Goal: Task Accomplishment & Management: Complete application form

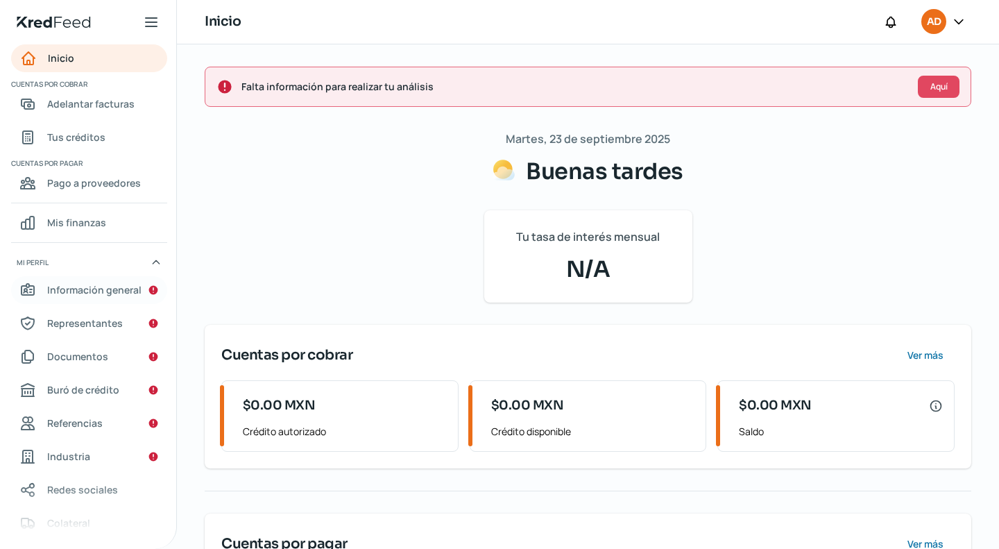
click at [124, 287] on span "Información general" at bounding box center [94, 289] width 94 height 17
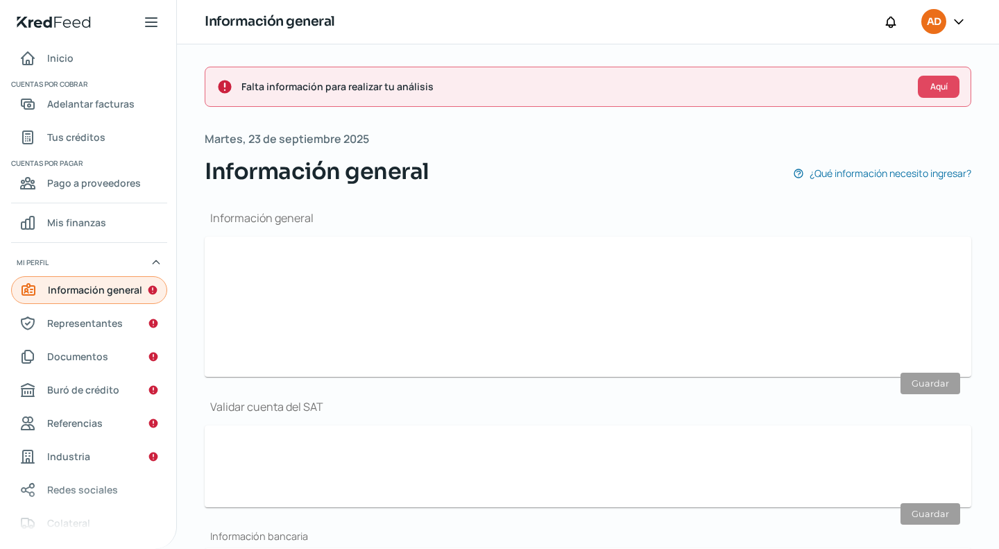
type input "[EMAIL_ADDRESS][DOMAIN_NAME]"
type input "55 - 3115 - 1312"
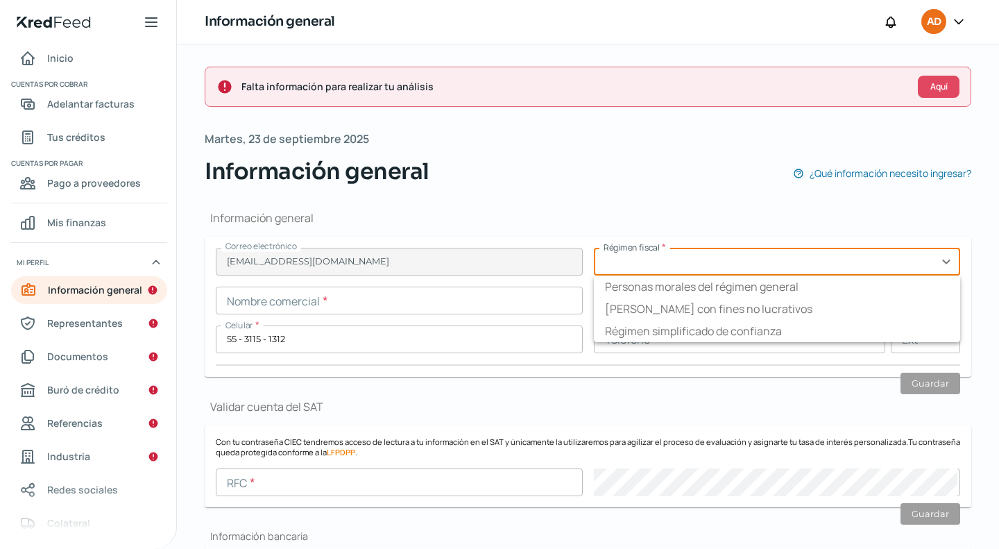
click at [942, 264] on input "text" at bounding box center [777, 262] width 367 height 28
click at [810, 288] on li "Personas morales del régimen general" at bounding box center [777, 286] width 367 height 22
type input "Personas morales del régimen general"
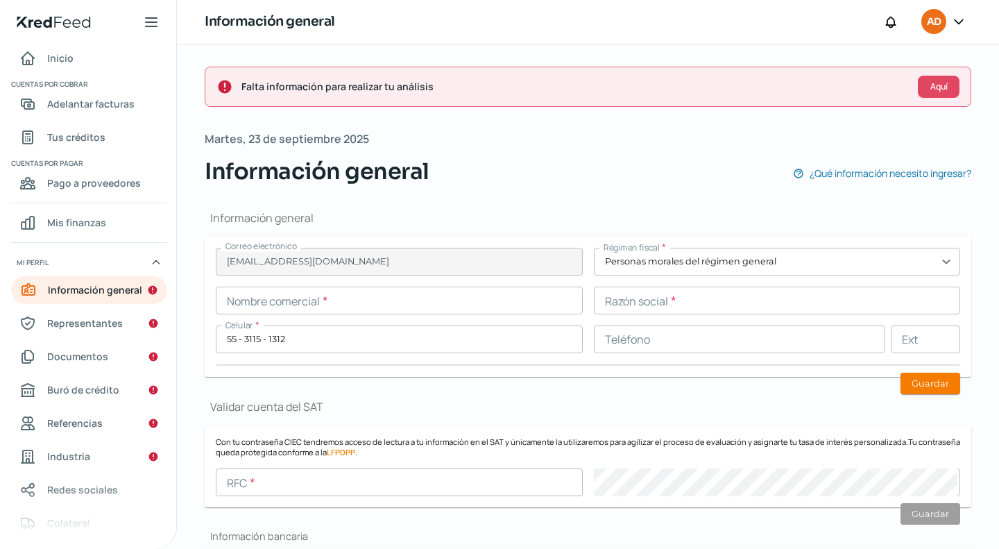
click at [425, 301] on input "text" at bounding box center [399, 301] width 367 height 28
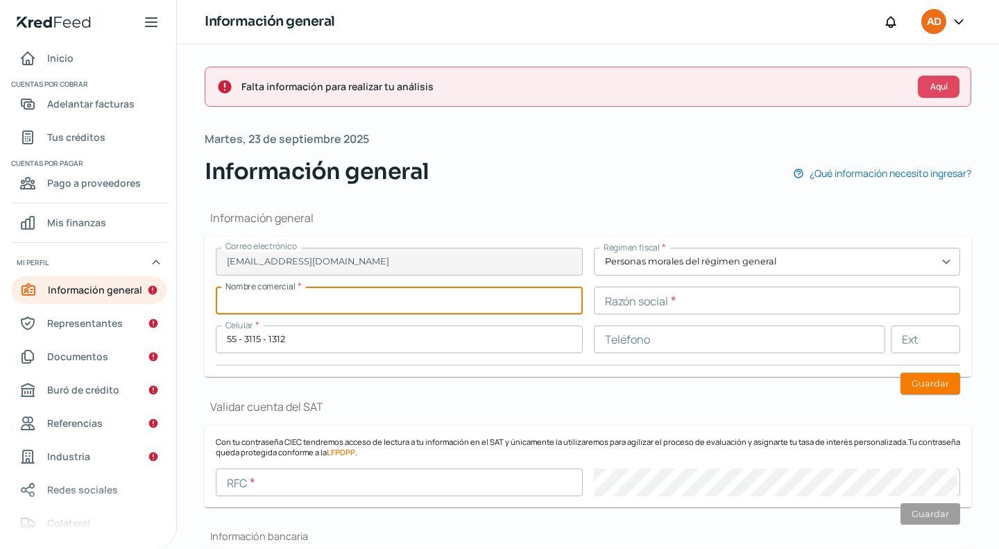
paste input "IMPULSORA LEIV SA DE CV"
type input "IMPULSORA LEIV SA DE CV"
click at [633, 303] on input "text" at bounding box center [777, 301] width 367 height 28
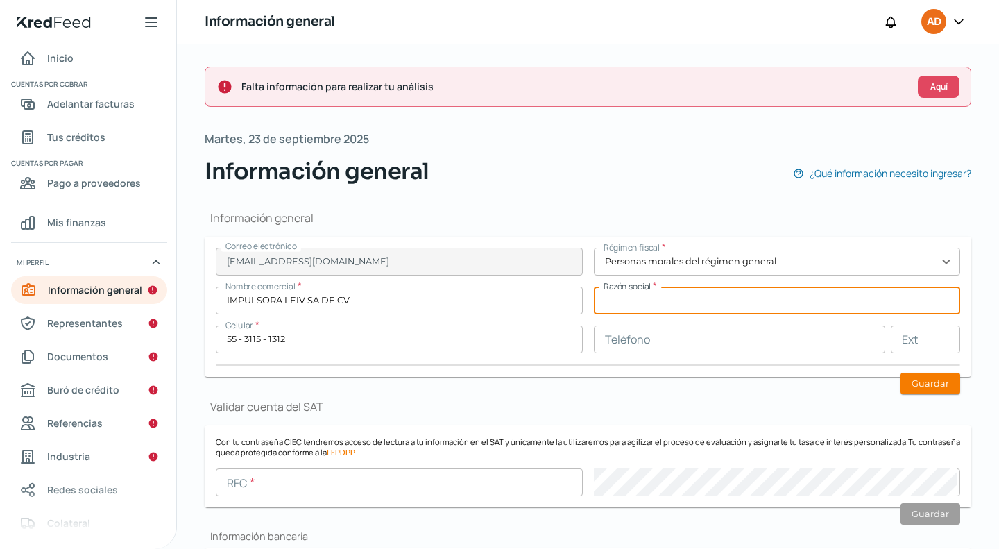
paste input "IMPULSORA LEIV SA DE CV"
type input "IMPULSORA LEIV SA DE CV"
click at [652, 344] on input "text" at bounding box center [740, 339] width 292 height 28
click at [829, 306] on input "IMPULSORA LEIV SA DE CV" at bounding box center [777, 301] width 367 height 28
click at [772, 371] on form "Correo electrónico [EMAIL_ADDRESS][DOMAIN_NAME] Régimen fiscal * Personas [PERS…" at bounding box center [588, 307] width 767 height 140
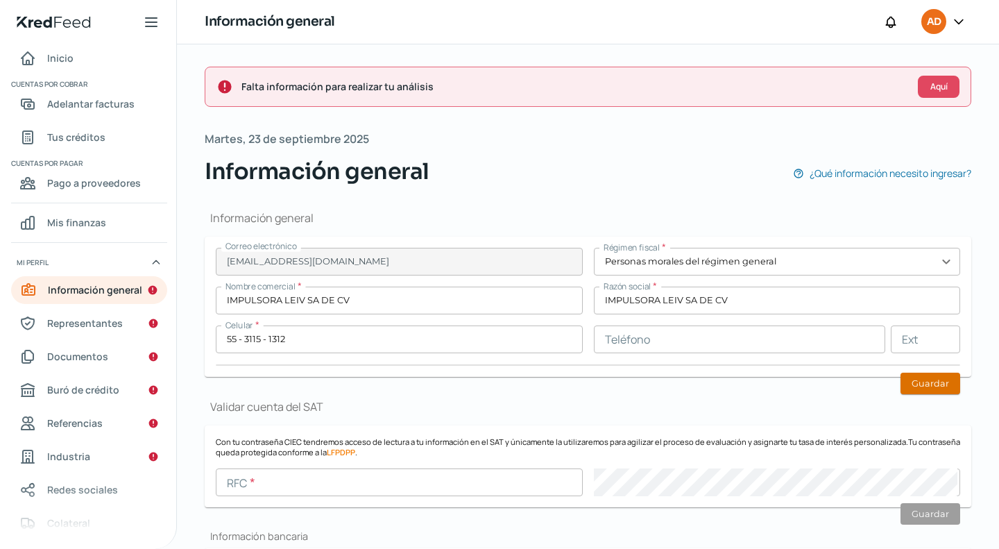
click at [920, 386] on button "Guardar" at bounding box center [931, 384] width 60 height 22
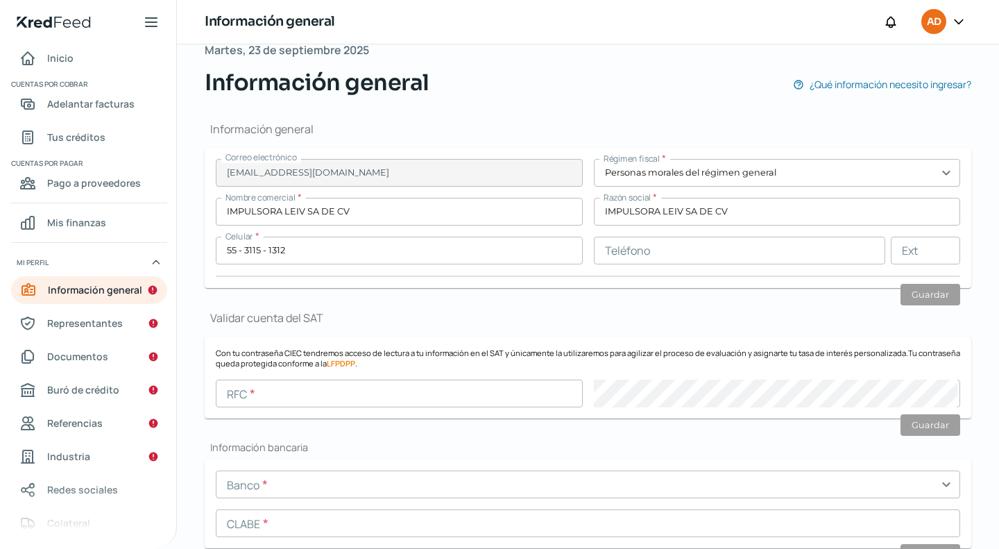
scroll to position [139, 0]
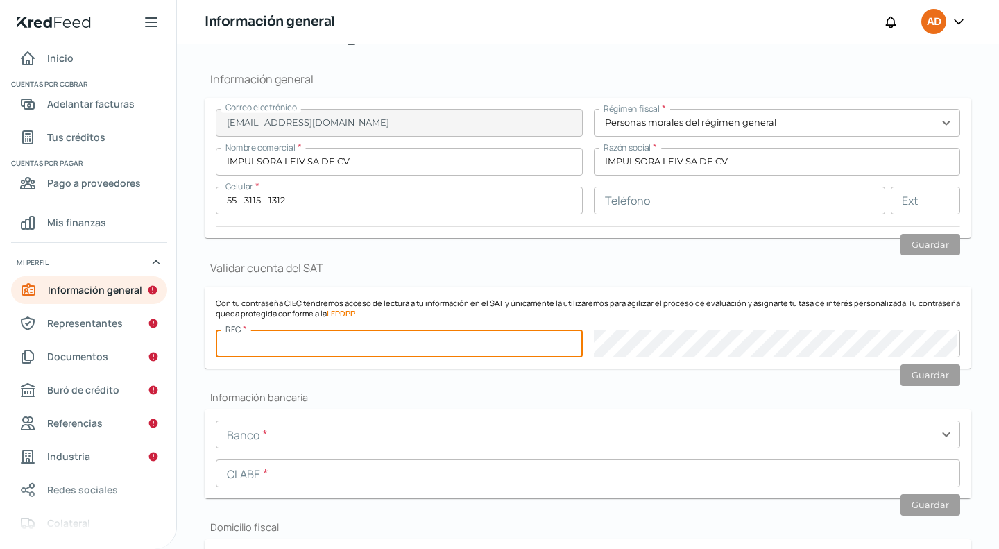
click at [450, 346] on input "text" at bounding box center [399, 344] width 367 height 28
paste input "ILE211206TL7"
type input "ILE211206TL7"
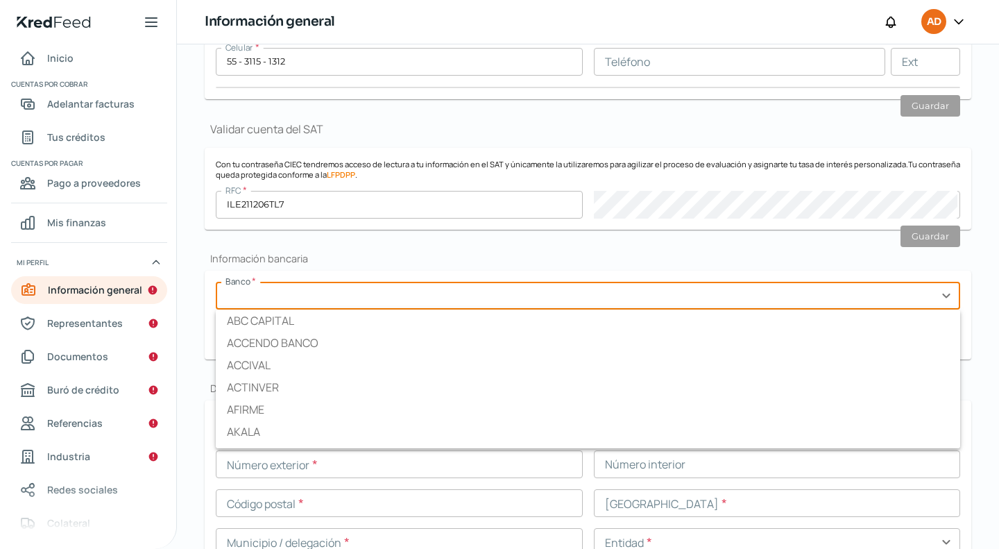
click at [294, 299] on input "text" at bounding box center [588, 296] width 745 height 28
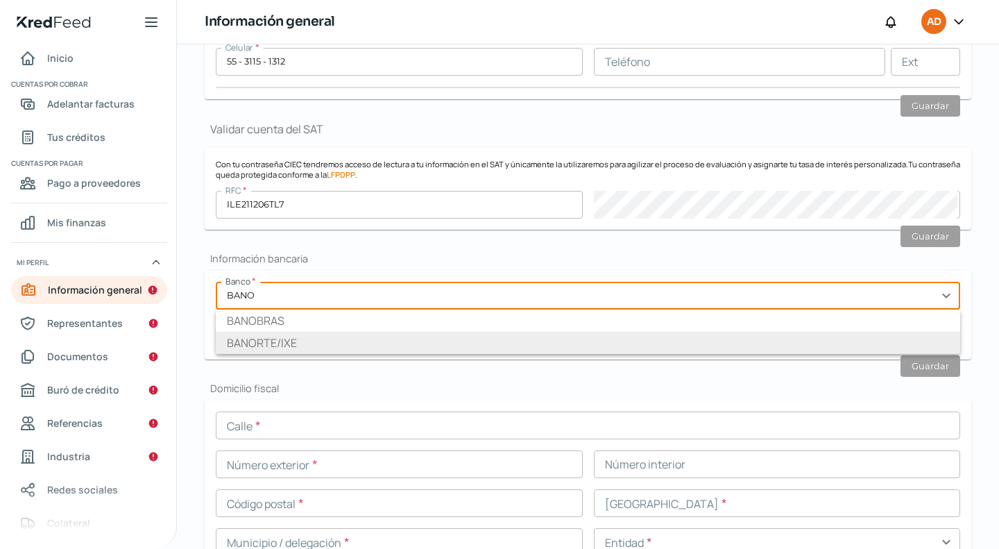
click at [312, 341] on li "BANORTE/IXE" at bounding box center [588, 343] width 745 height 22
type input "BANORTE/IXE"
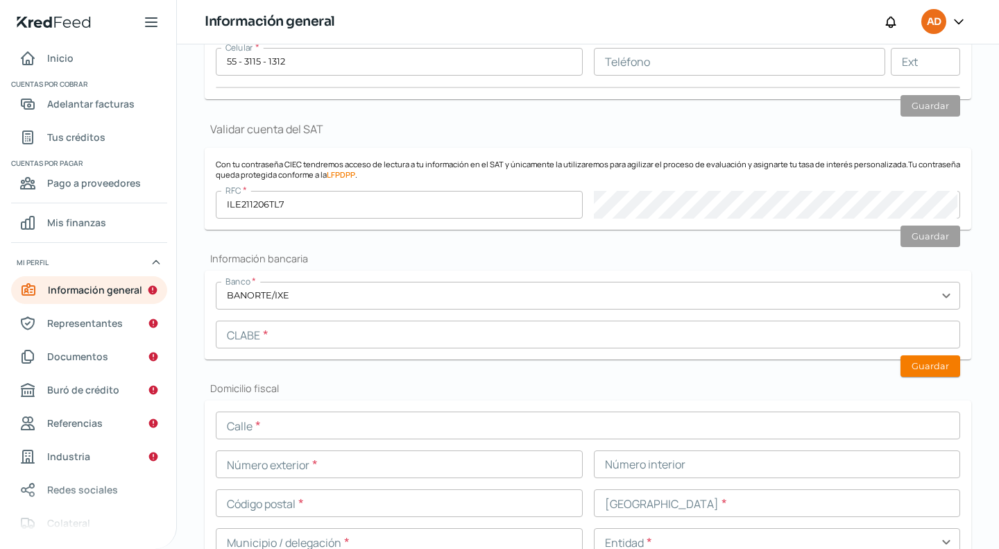
click at [424, 334] on input "text" at bounding box center [588, 335] width 745 height 28
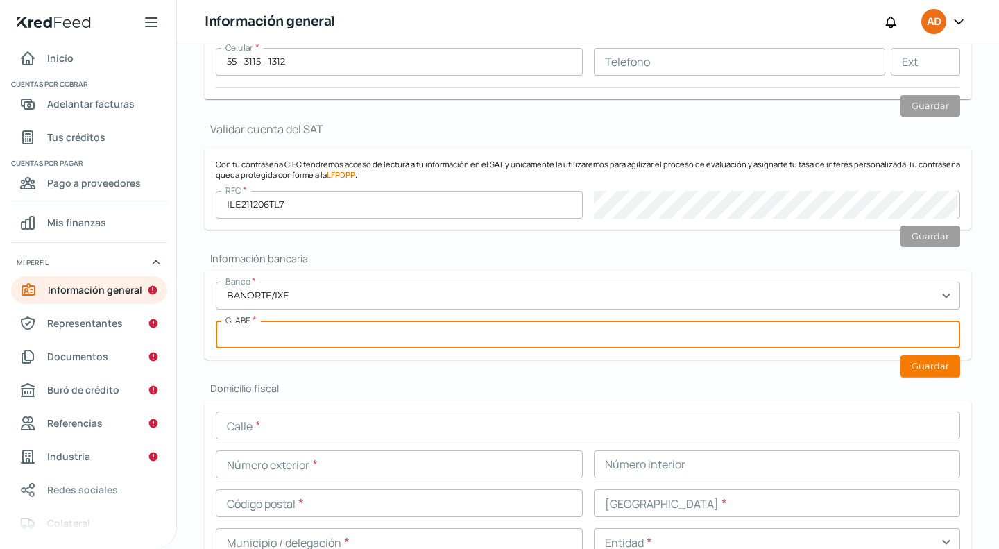
paste input "072180012974794168"
type input "072180012974794168"
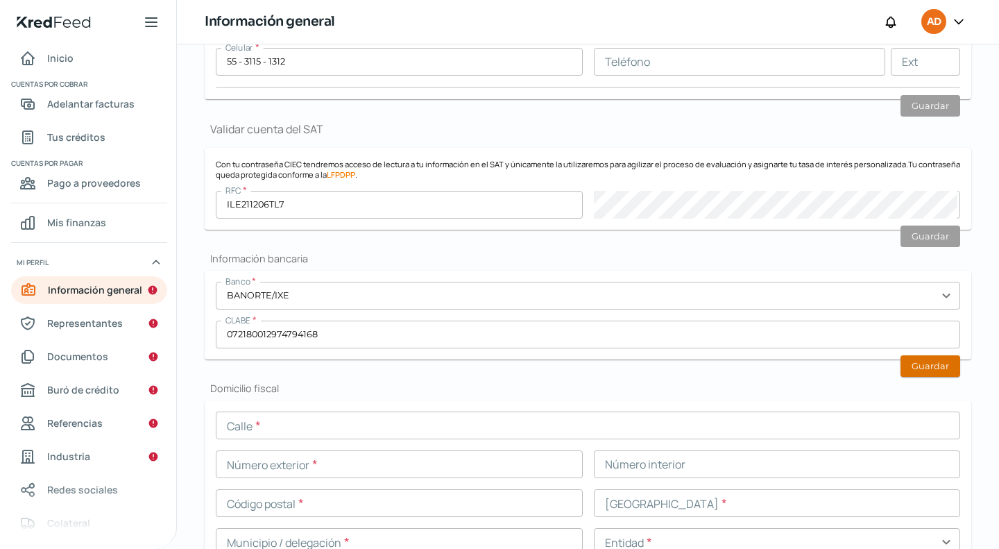
click at [908, 371] on button "Guardar" at bounding box center [931, 366] width 60 height 22
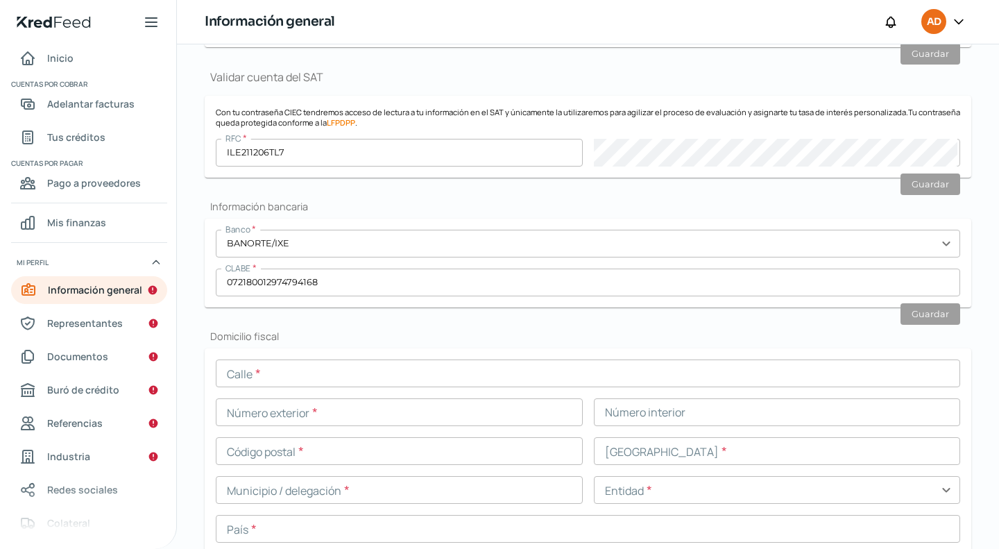
scroll to position [416, 0]
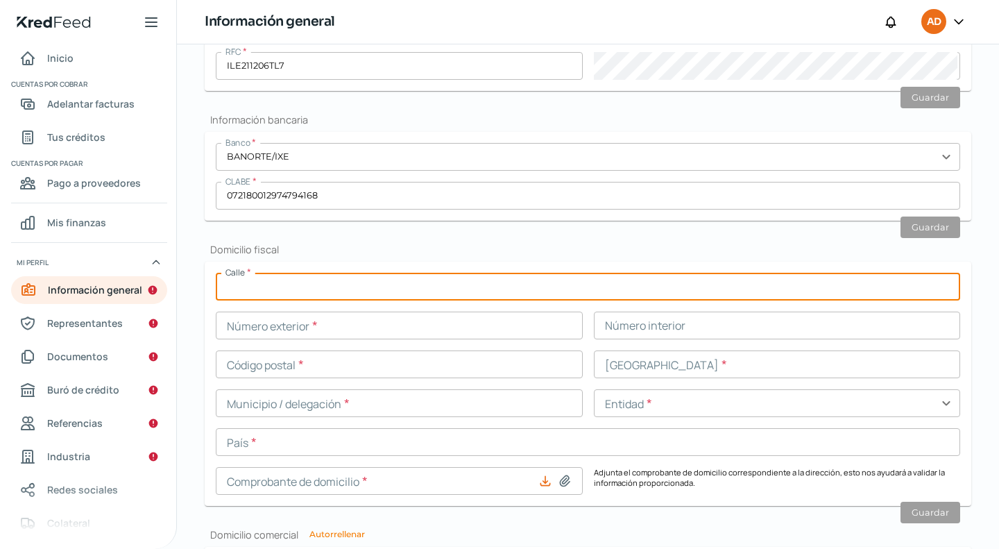
click at [431, 280] on input "text" at bounding box center [588, 287] width 745 height 28
type input "SANDIA"
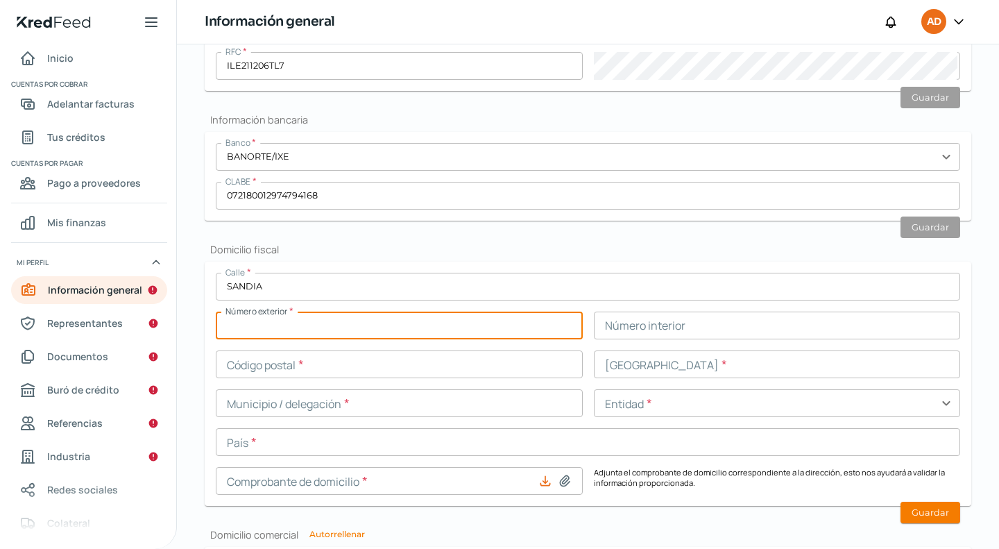
click at [427, 327] on input "text" at bounding box center [399, 326] width 367 height 28
type input "8"
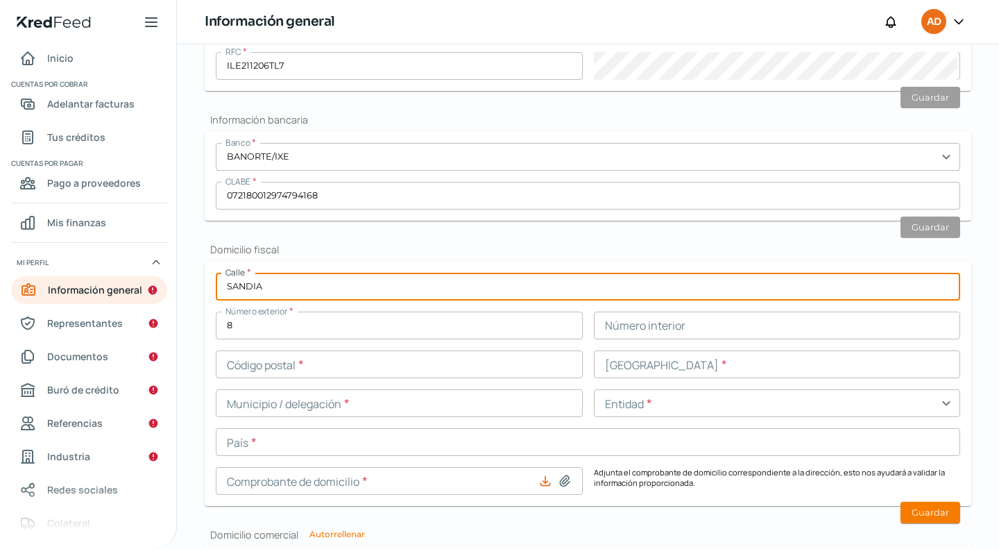
click at [704, 289] on input "SANDIA" at bounding box center [588, 287] width 745 height 28
click at [360, 366] on input "text" at bounding box center [399, 364] width 367 height 28
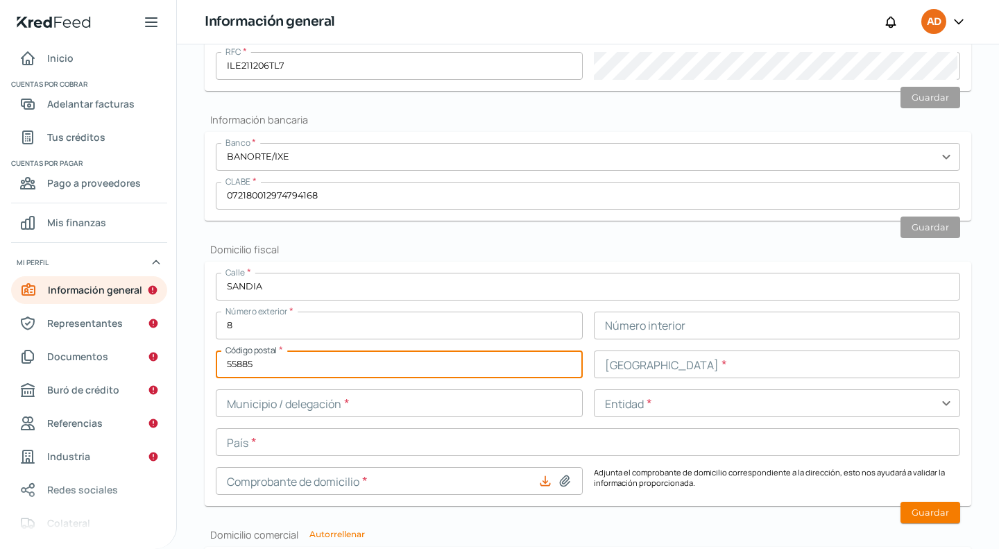
type input "55885"
click at [765, 364] on input "text" at bounding box center [777, 364] width 367 height 28
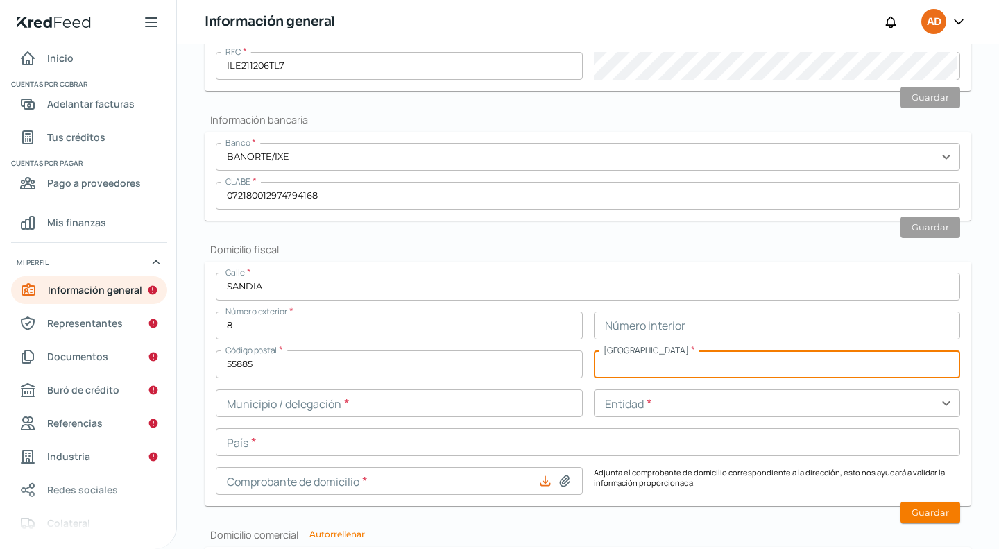
click at [799, 359] on input "text" at bounding box center [777, 364] width 367 height 28
click at [781, 366] on input "text" at bounding box center [777, 364] width 367 height 28
click at [655, 353] on input "text" at bounding box center [777, 364] width 367 height 28
type input "OTRA NO ESPECIFICADA EN EL CATALOGO"
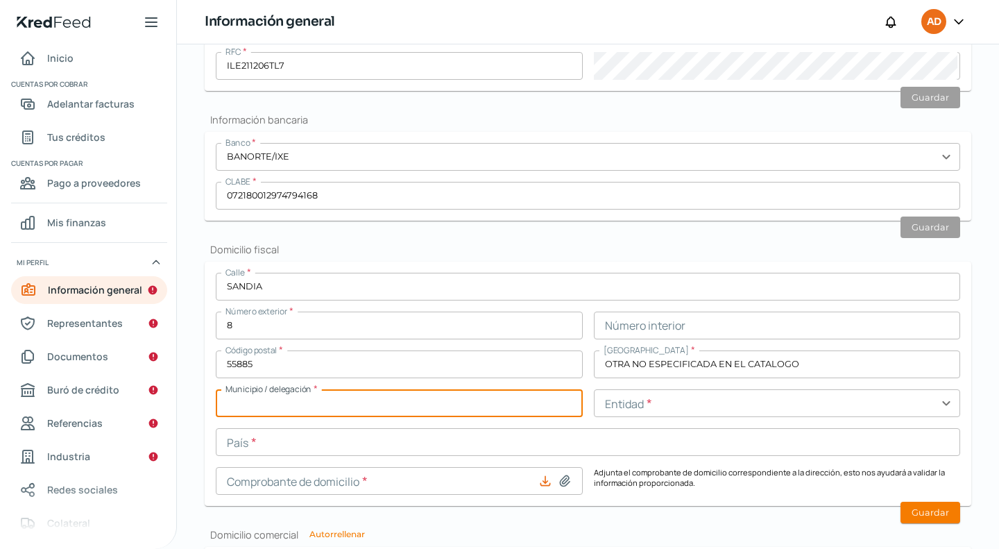
click at [436, 400] on input "text" at bounding box center [399, 403] width 367 height 28
click at [391, 402] on input "text" at bounding box center [399, 403] width 367 height 28
type input "ESTADO DE [GEOGRAPHIC_DATA]"
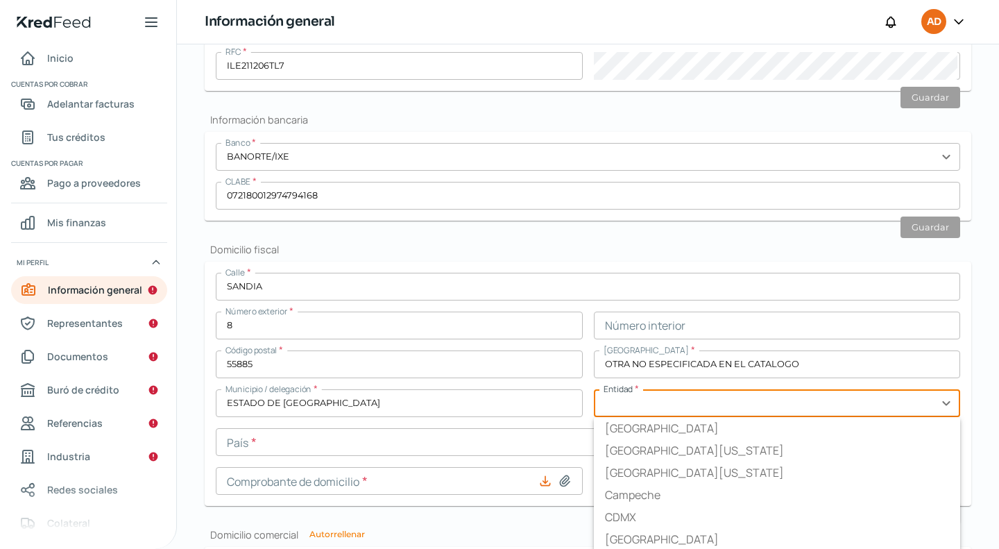
click at [647, 398] on input "text" at bounding box center [777, 403] width 367 height 28
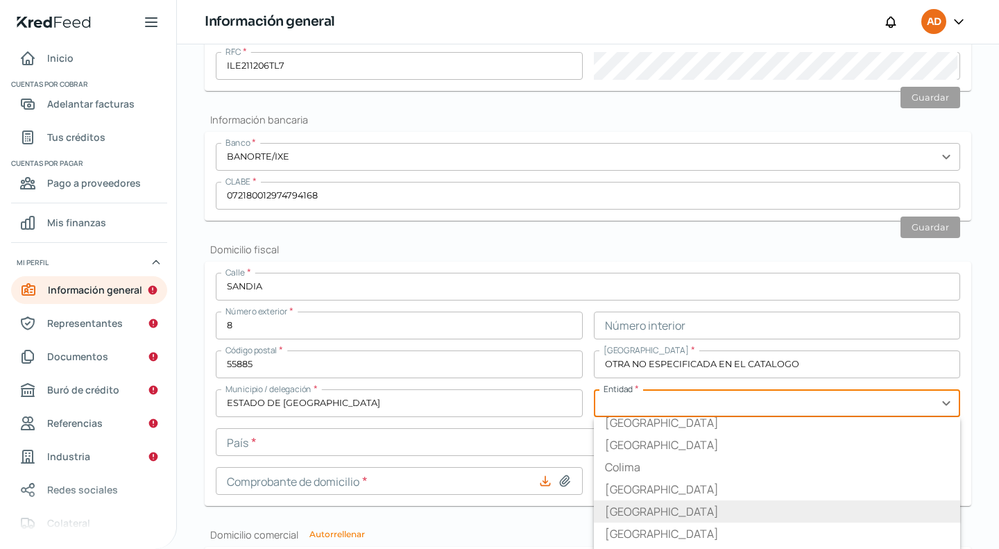
click at [623, 502] on li "[GEOGRAPHIC_DATA]" at bounding box center [777, 511] width 367 height 22
type input "[GEOGRAPHIC_DATA]"
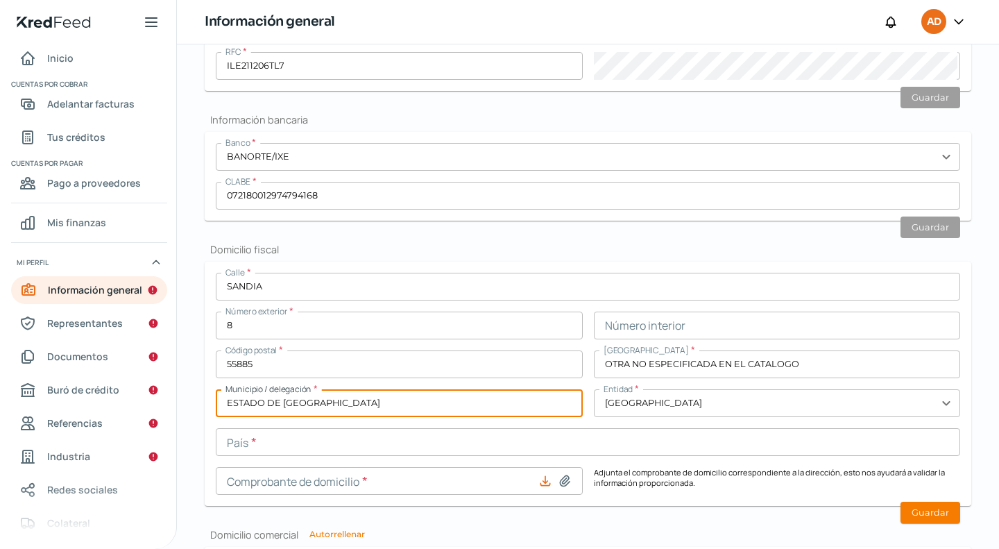
click at [398, 402] on input "ESTADO DE [GEOGRAPHIC_DATA]" at bounding box center [399, 403] width 367 height 28
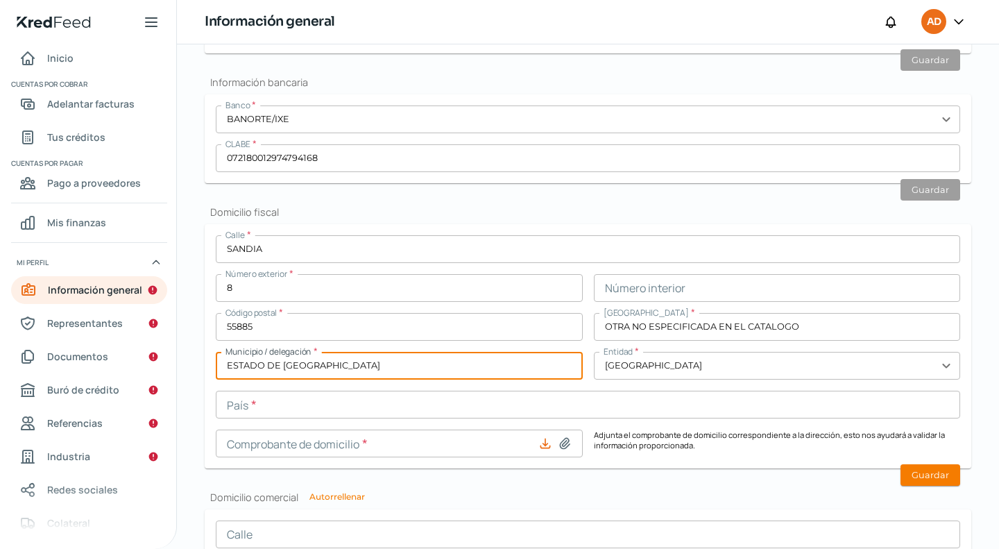
scroll to position [486, 0]
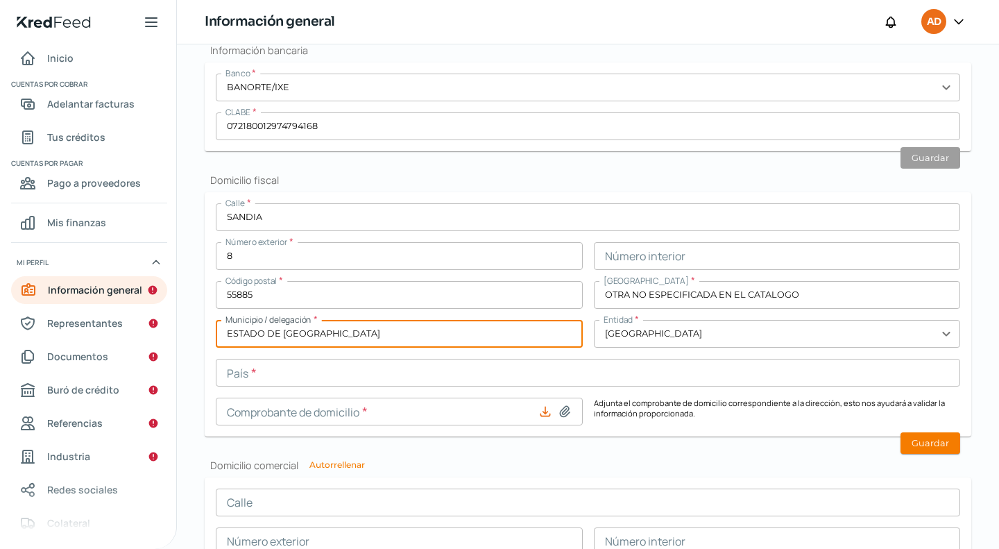
click at [801, 296] on input "OTRA NO ESPECIFICADA EN EL CATALOGO" at bounding box center [777, 295] width 367 height 28
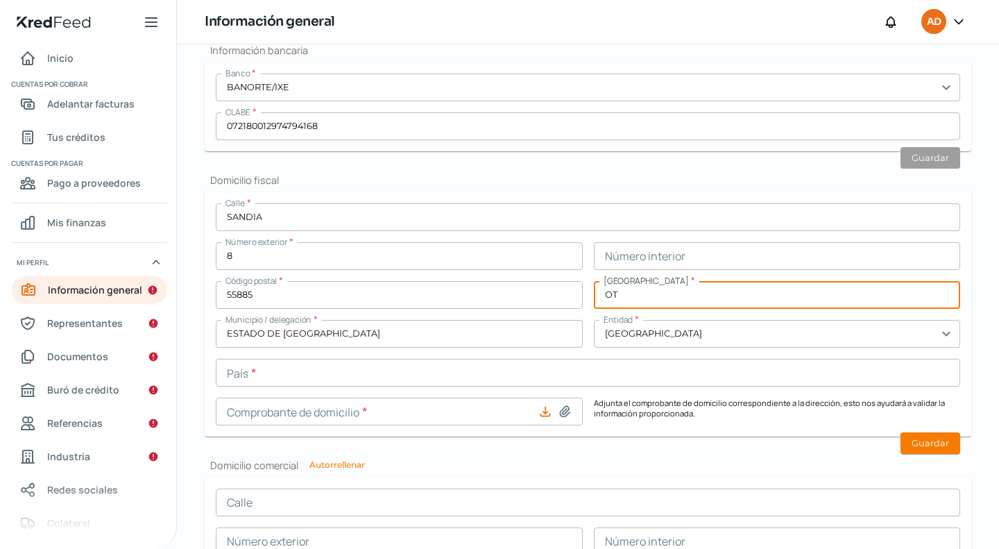
type input "O"
click at [783, 292] on input "text" at bounding box center [777, 295] width 367 height 28
click at [657, 287] on input "text" at bounding box center [777, 295] width 367 height 28
type input "OTRA NO ESPECIFICADA EN EL CATALOGO"
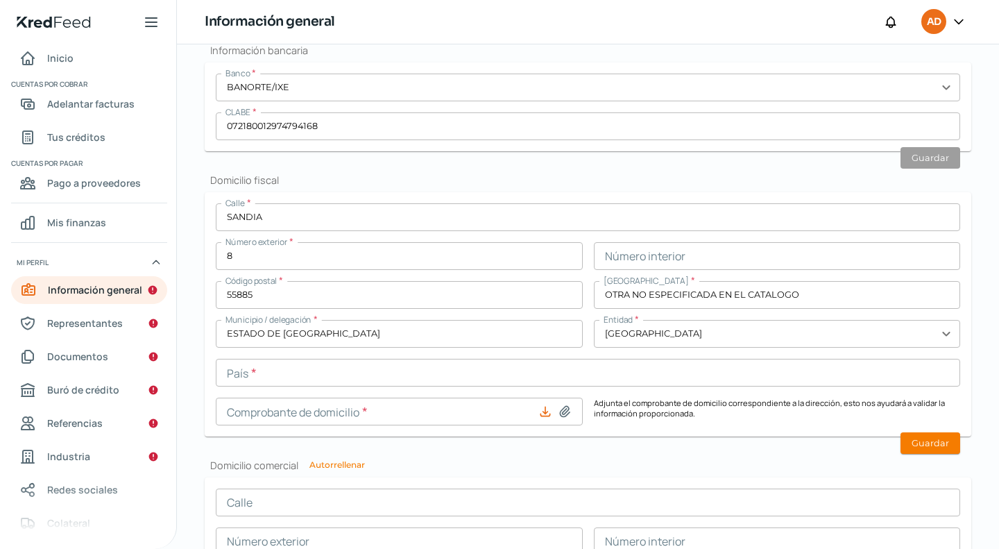
click at [544, 410] on icon at bounding box center [545, 412] width 14 height 14
click at [234, 382] on input "text" at bounding box center [588, 373] width 745 height 28
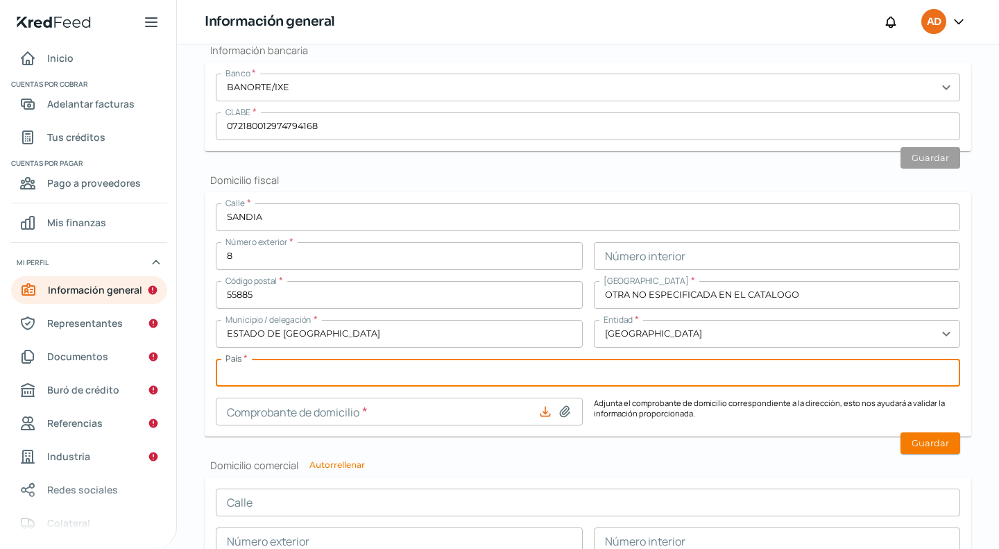
type input "[GEOGRAPHIC_DATA]"
click at [562, 412] on icon at bounding box center [565, 411] width 10 height 10
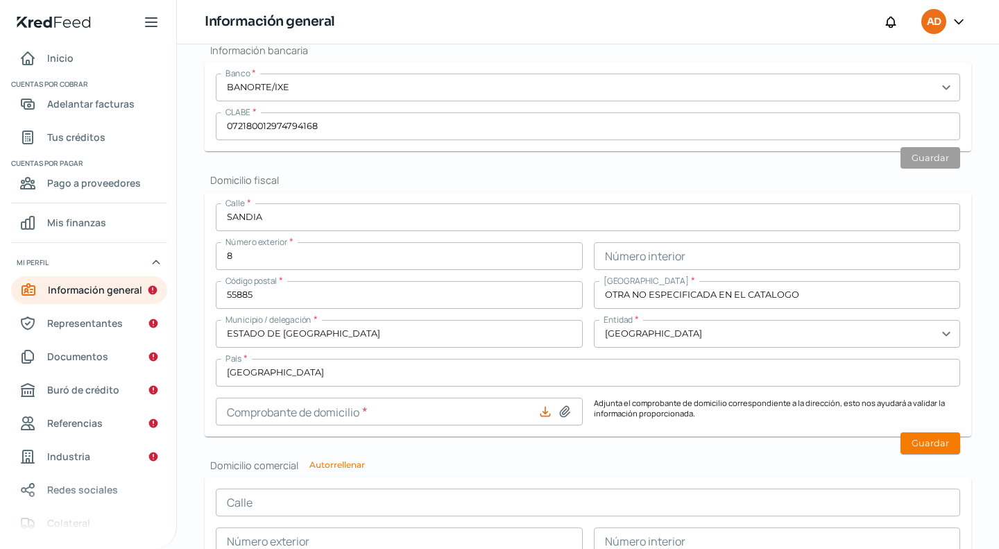
type input "C:\fakepath\cd telmex leiv [DATE].pdf"
type input "cd telmex leiv [DATE].pdf"
click at [909, 439] on button "Guardar" at bounding box center [931, 443] width 60 height 22
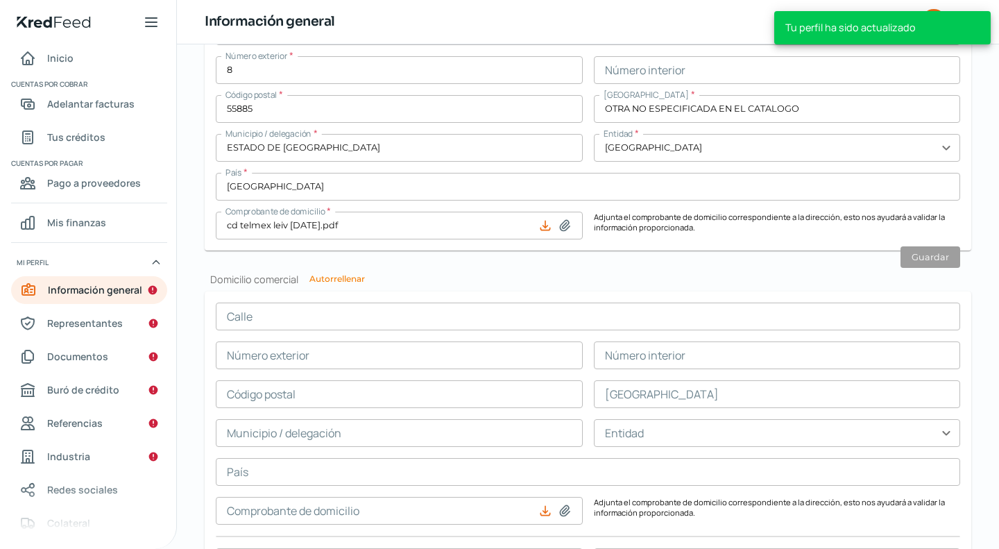
scroll to position [694, 0]
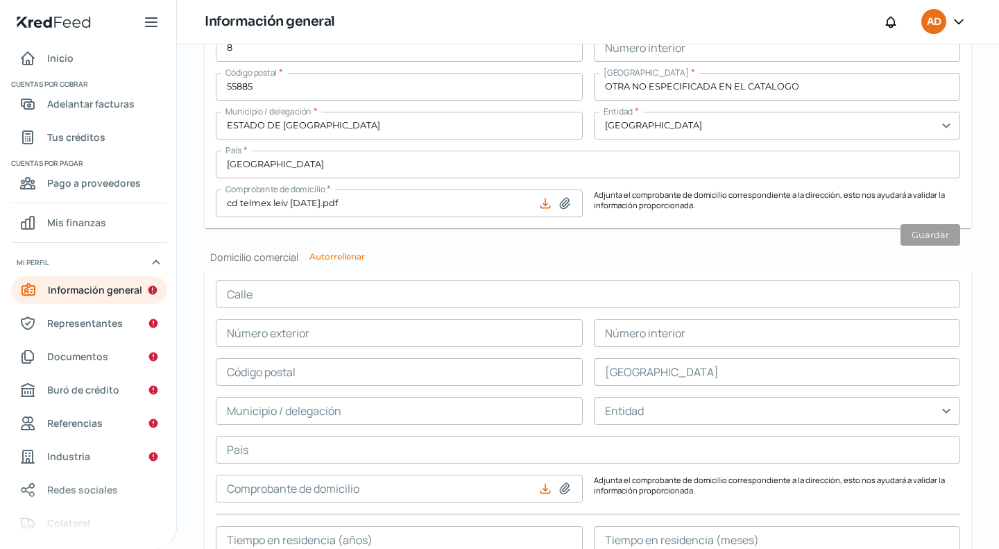
click at [335, 257] on button "Autorrellenar" at bounding box center [337, 257] width 56 height 8
type input "SANDIA"
type input "8"
type input "55885"
type input "OTRA NO ESPECIFICADA EN EL CATALOGO"
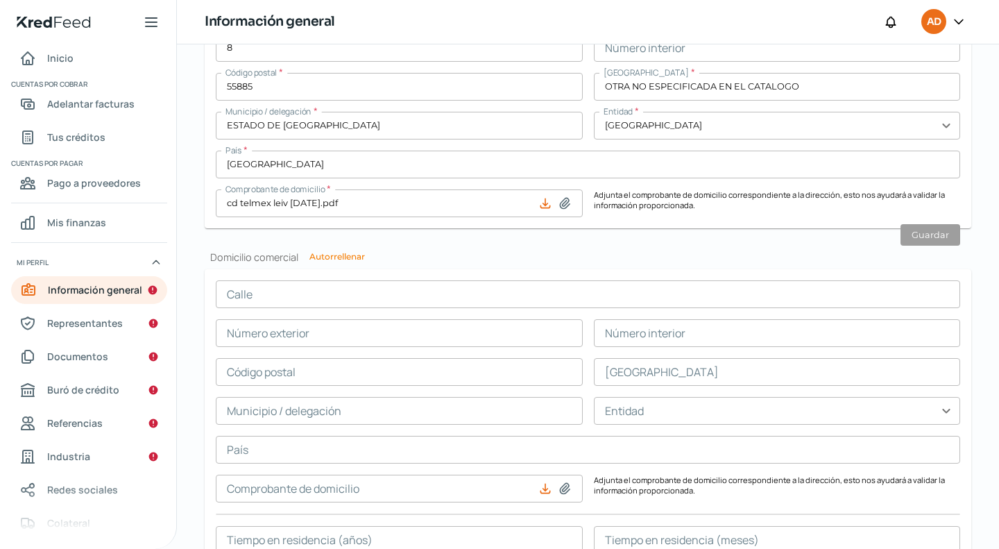
type input "ESTADO DE [GEOGRAPHIC_DATA]"
type input "[GEOGRAPHIC_DATA]"
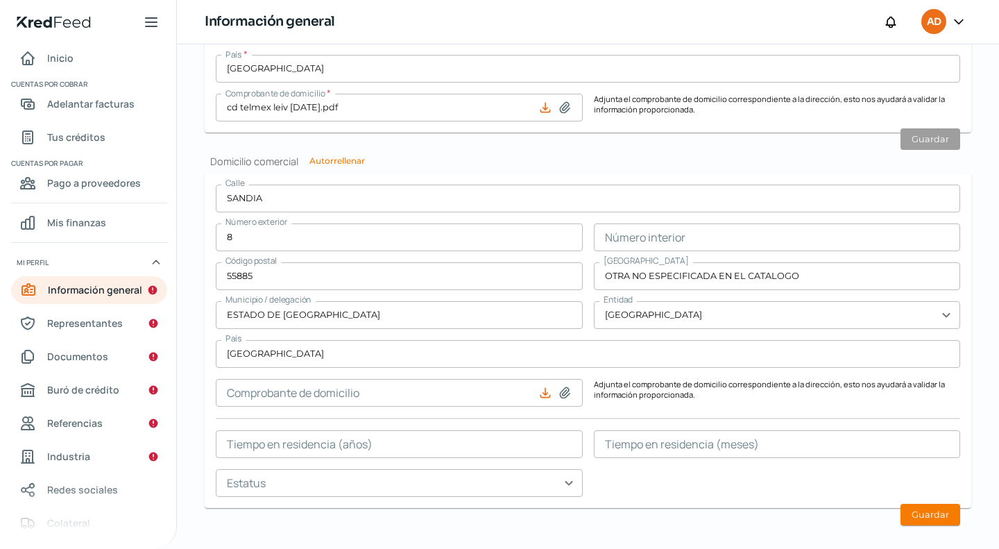
scroll to position [804, 0]
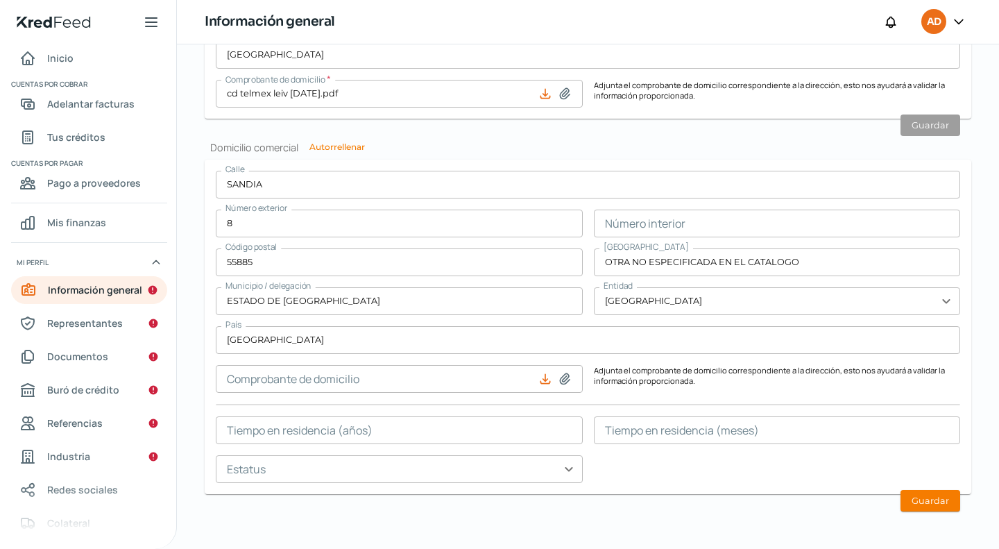
click at [543, 376] on icon at bounding box center [545, 378] width 9 height 9
click at [563, 374] on icon at bounding box center [565, 379] width 14 height 14
type input "C:\fakepath\cd telmex leiv [DATE].pdf"
type input "cd telmex leiv [DATE].pdf"
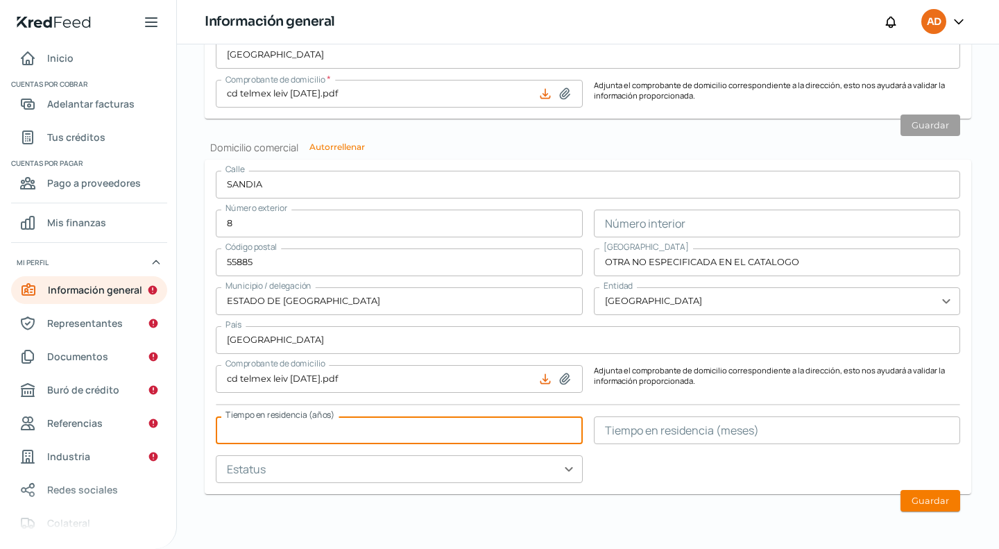
click at [507, 425] on input "text" at bounding box center [399, 430] width 367 height 28
type input "5"
click at [706, 434] on input "text" at bounding box center [777, 430] width 367 height 28
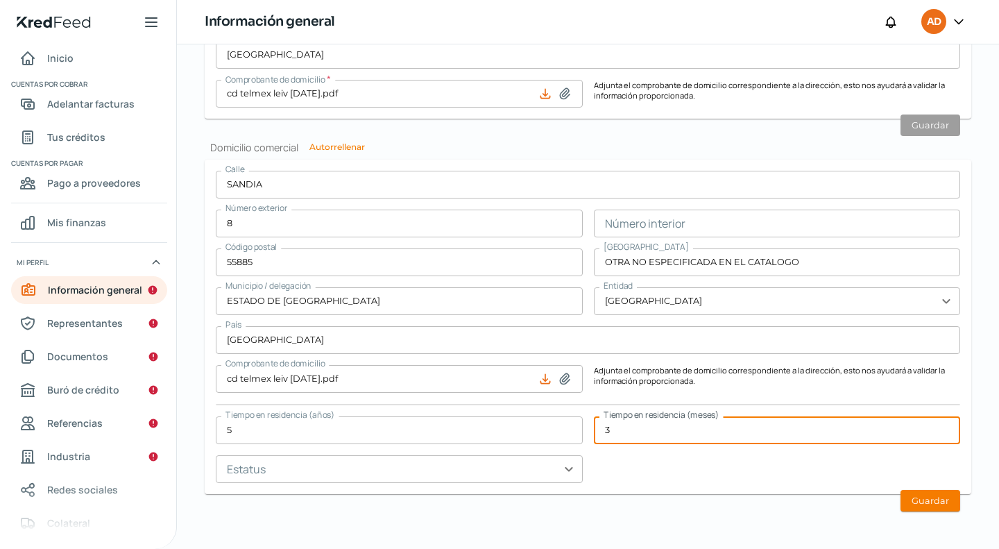
type input "3"
click at [473, 474] on input "text" at bounding box center [399, 469] width 367 height 28
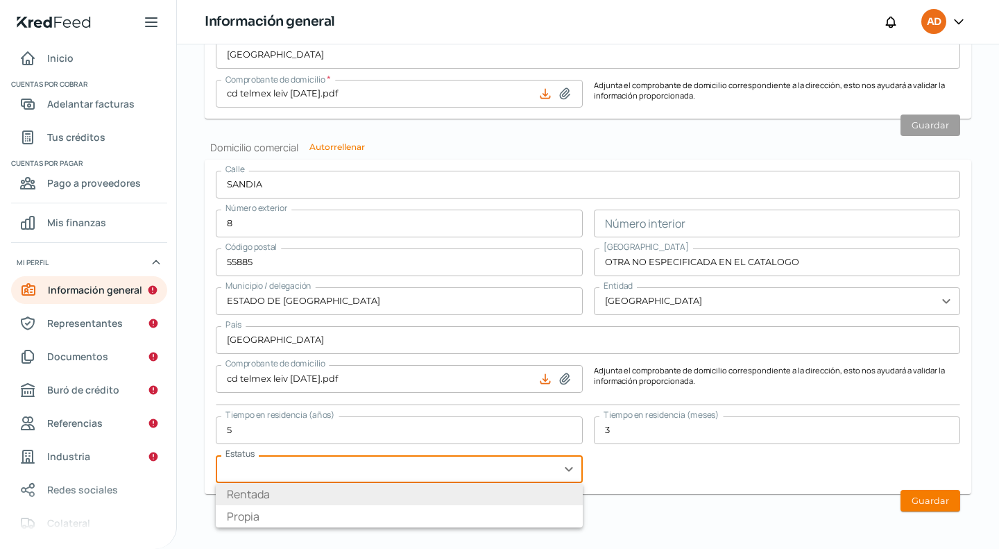
click at [409, 495] on li "Rentada" at bounding box center [399, 494] width 367 height 22
type input "Rentada"
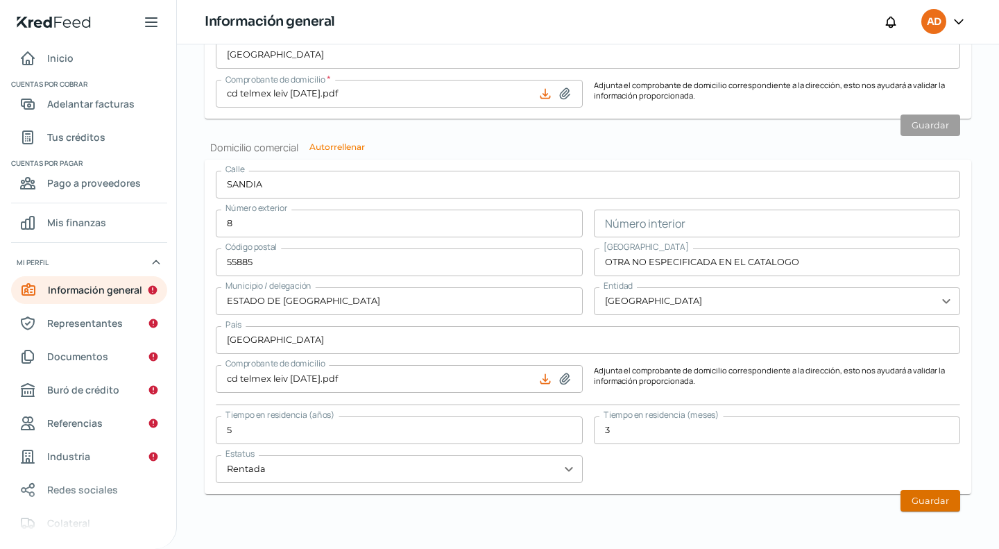
click at [920, 493] on button "Guardar" at bounding box center [931, 501] width 60 height 22
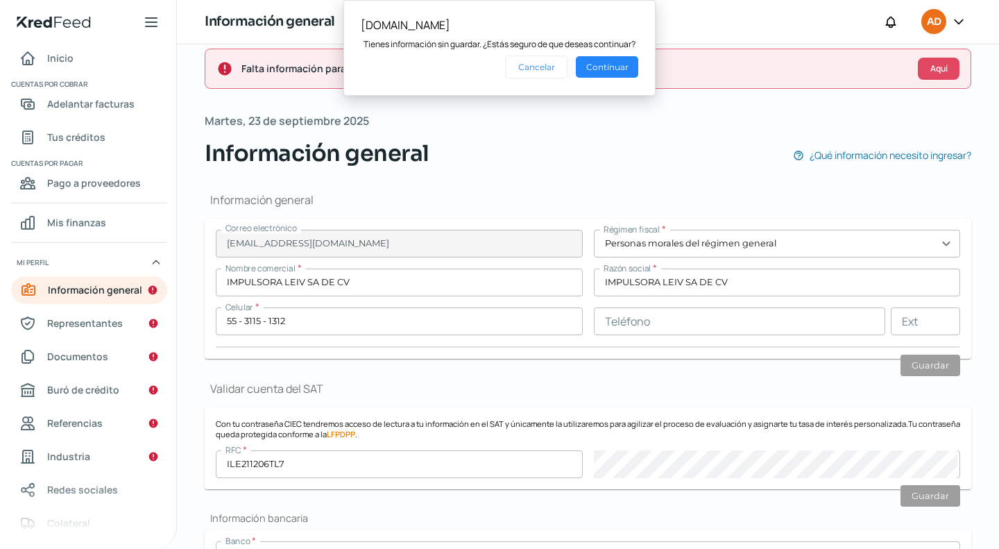
scroll to position [69, 0]
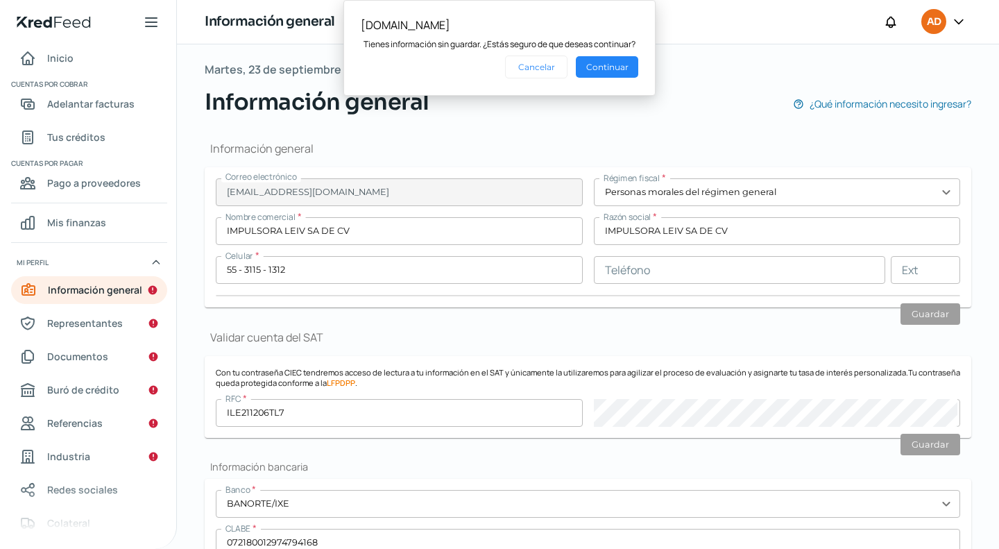
click at [468, 423] on input "ILE211206TL7" at bounding box center [399, 413] width 367 height 28
click at [102, 325] on span "Representantes" at bounding box center [85, 322] width 76 height 17
click at [608, 62] on button "Continuar" at bounding box center [607, 67] width 62 height 22
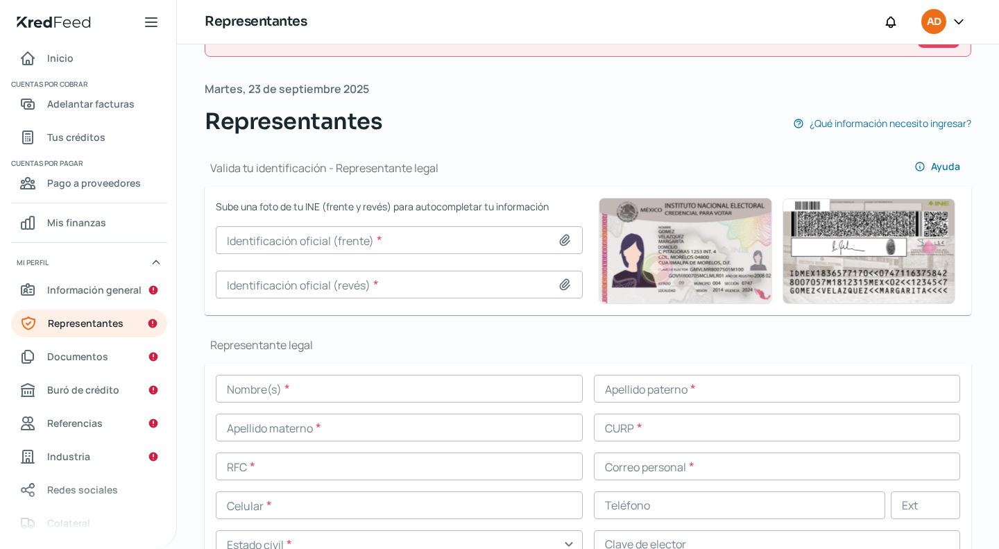
scroll to position [69, 0]
